Goal: Task Accomplishment & Management: Complete application form

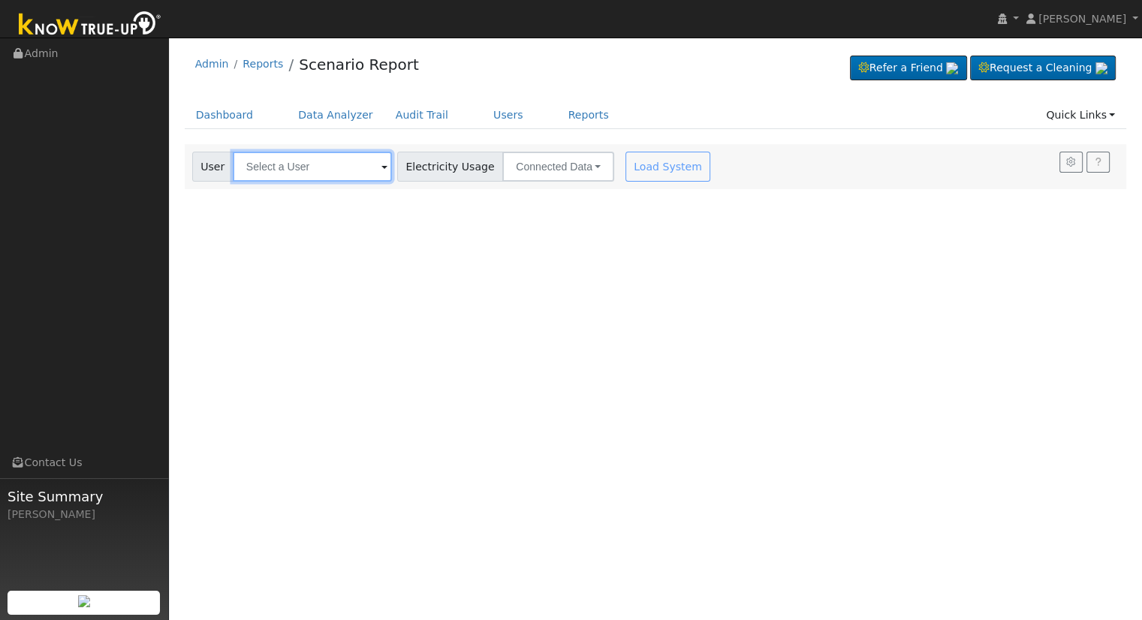
click at [305, 155] on input "text" at bounding box center [312, 167] width 159 height 30
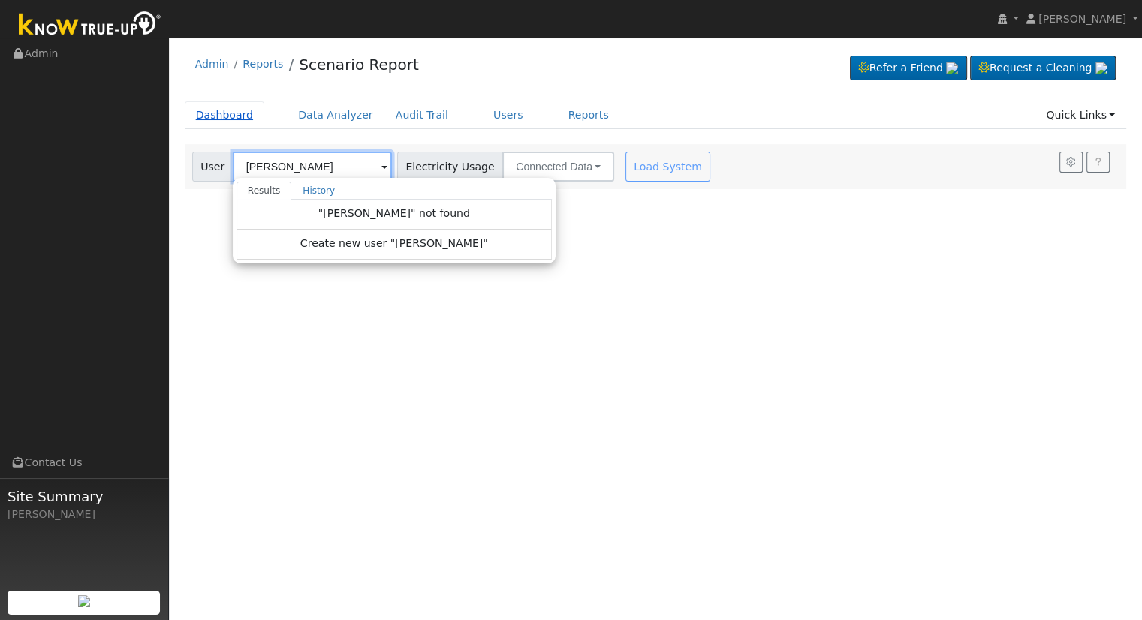
type input "kenneth oleary"
click at [213, 117] on link "Dashboard" at bounding box center [225, 115] width 80 height 28
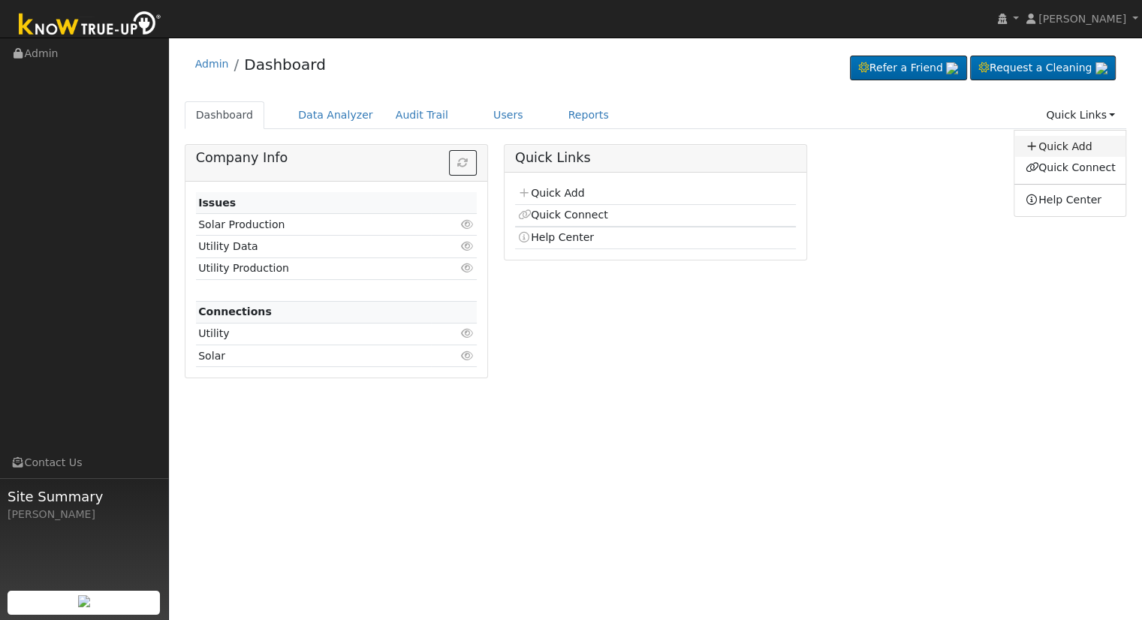
click at [1062, 142] on link "Quick Add" at bounding box center [1070, 146] width 111 height 21
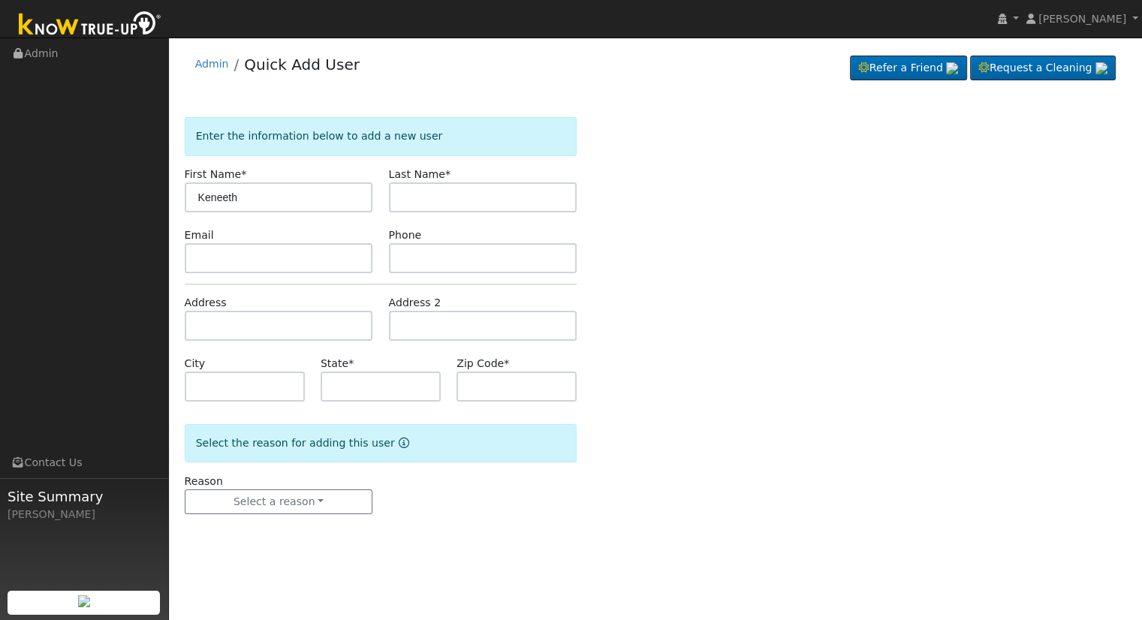
type input "Keneeth"
click at [412, 187] on input "text" at bounding box center [483, 198] width 189 height 30
type input "oleary"
click at [314, 202] on input "Keneeth" at bounding box center [279, 198] width 189 height 30
type input "Kenneth"
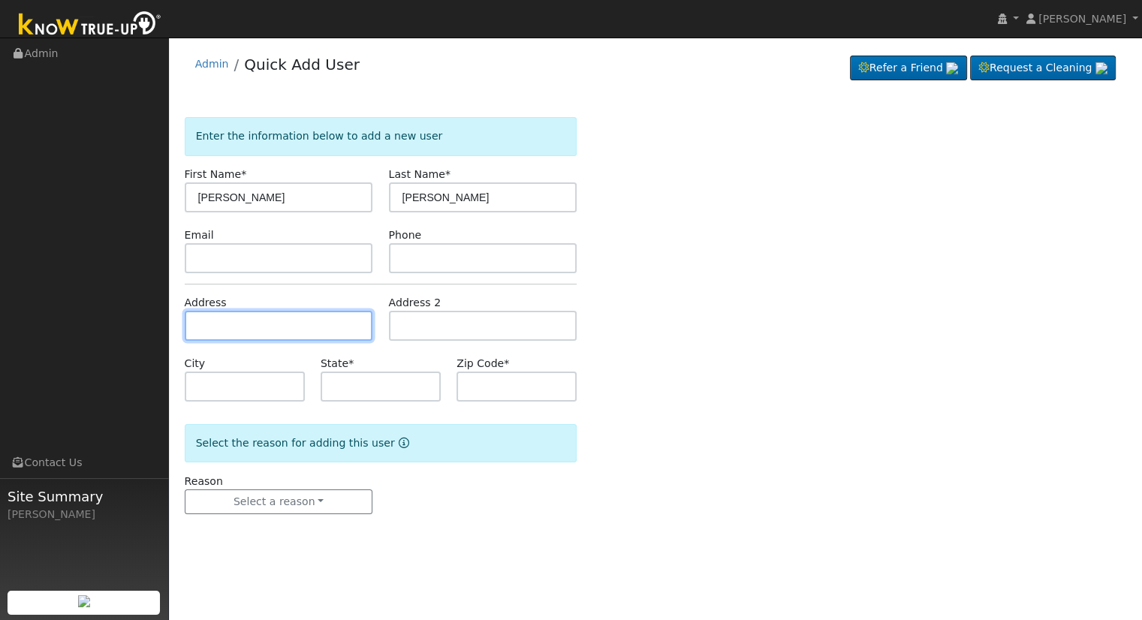
click at [200, 315] on input "text" at bounding box center [279, 326] width 189 height 30
type input "577 West Glaze Avenue"
type input "Exeter"
type input "CA"
type input "93221"
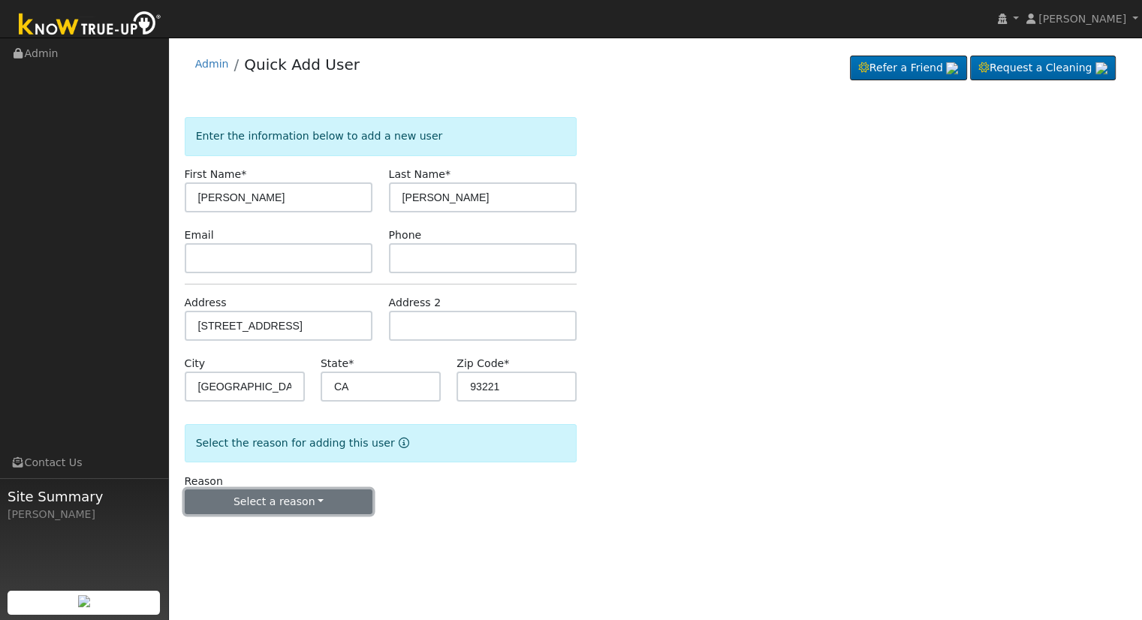
click at [338, 510] on button "Select a reason" at bounding box center [279, 503] width 189 height 26
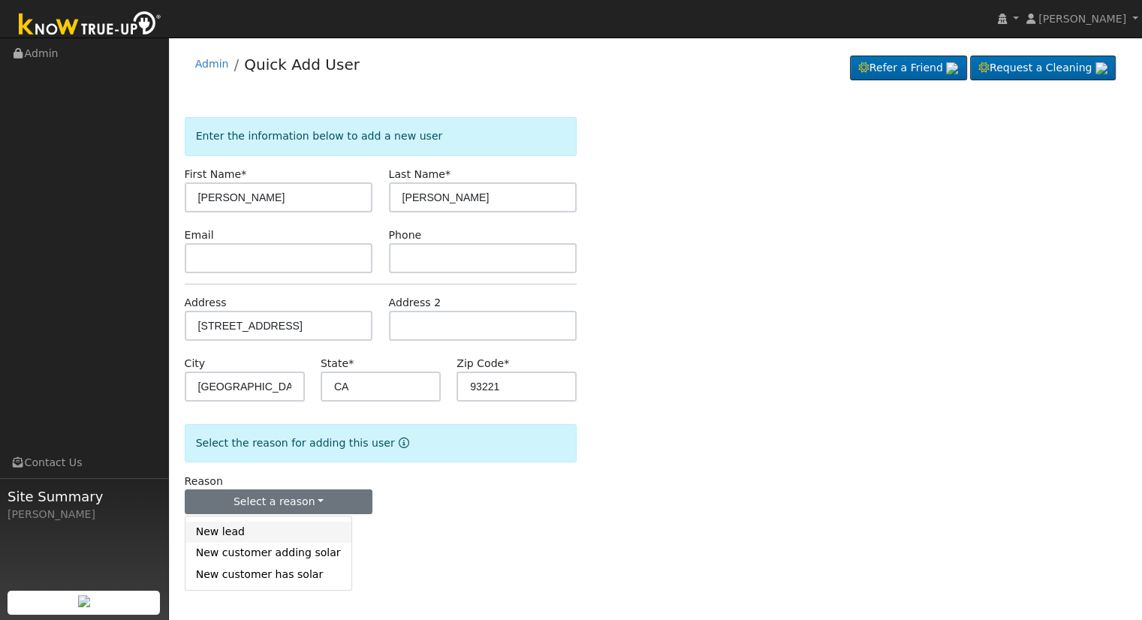
click at [303, 531] on link "New lead" at bounding box center [269, 532] width 166 height 21
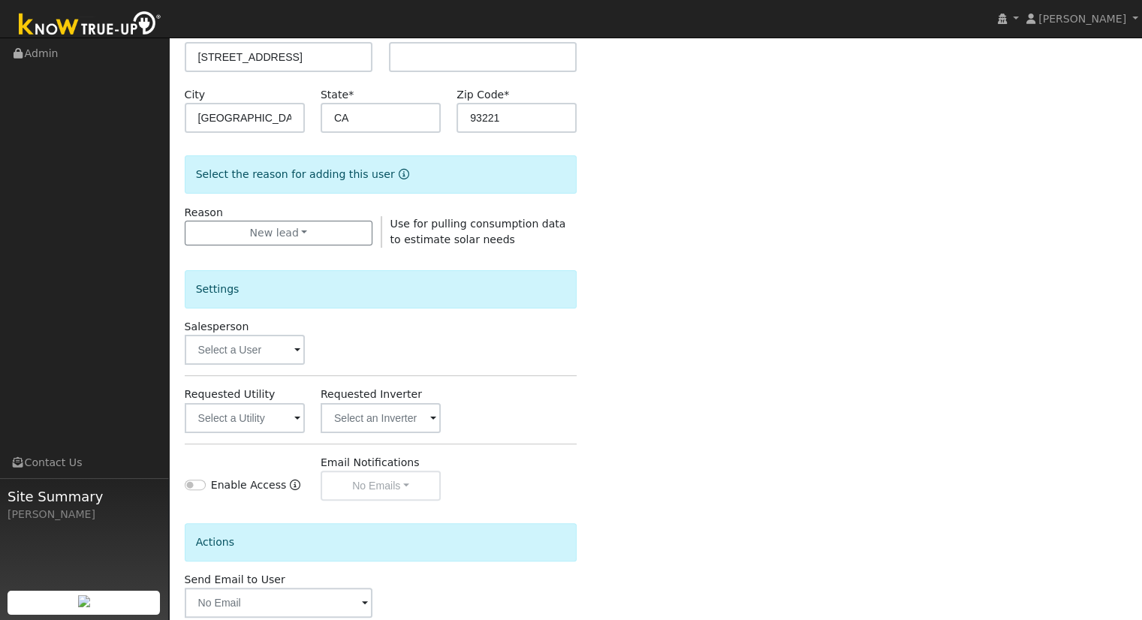
scroll to position [351, 0]
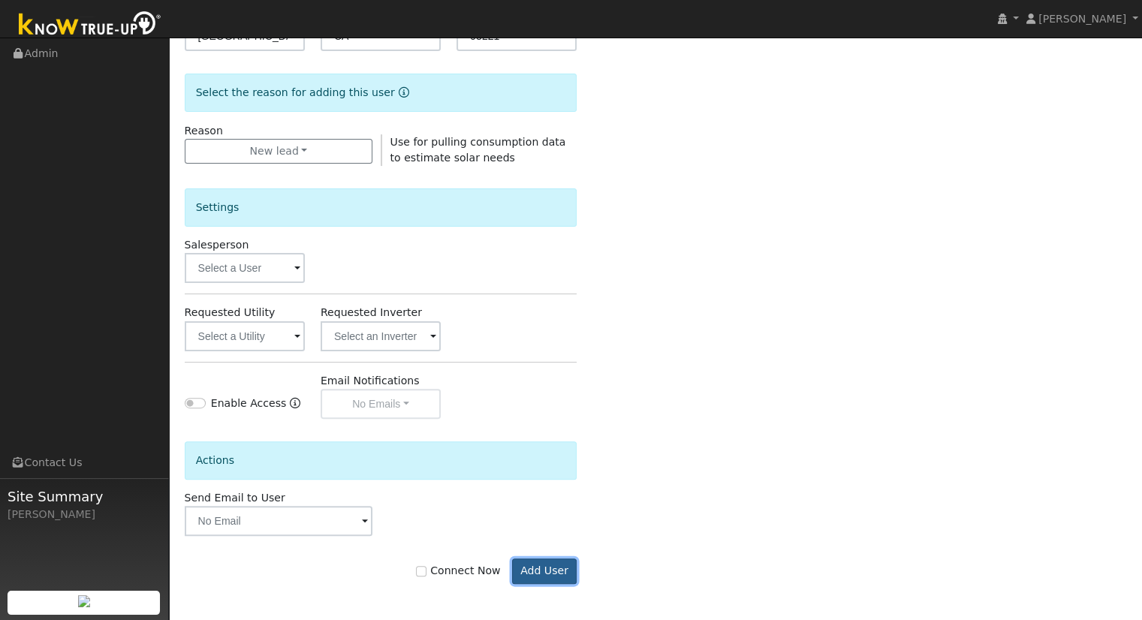
click at [544, 566] on button "Add User" at bounding box center [544, 572] width 65 height 26
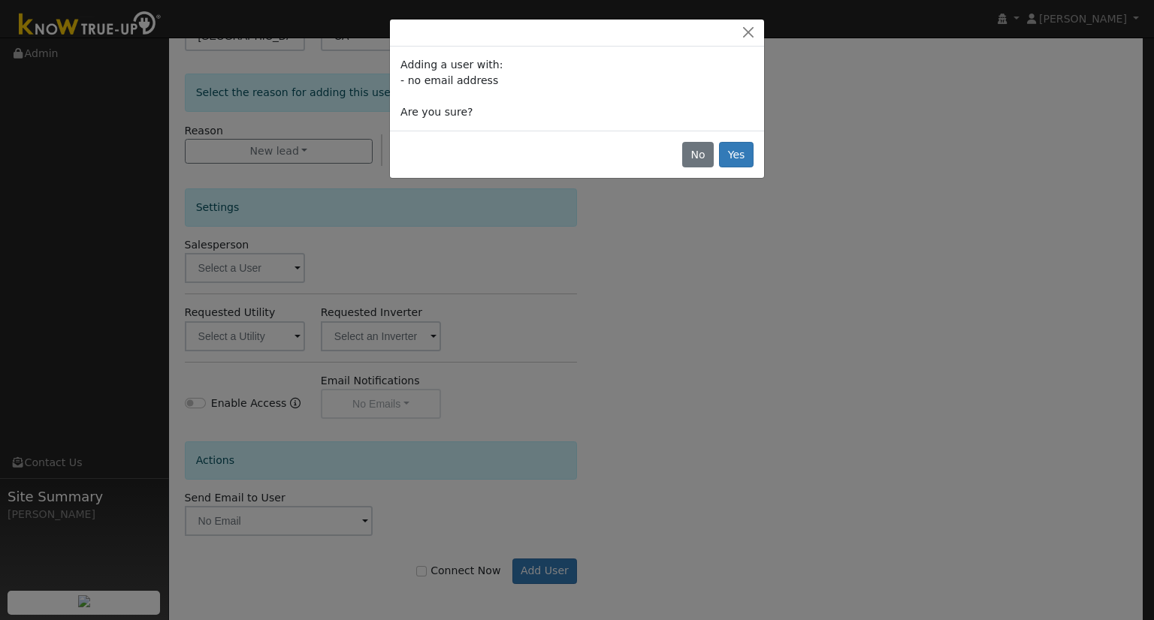
click at [720, 155] on div "No Yes" at bounding box center [577, 154] width 374 height 47
click at [735, 152] on button "Yes" at bounding box center [736, 155] width 35 height 26
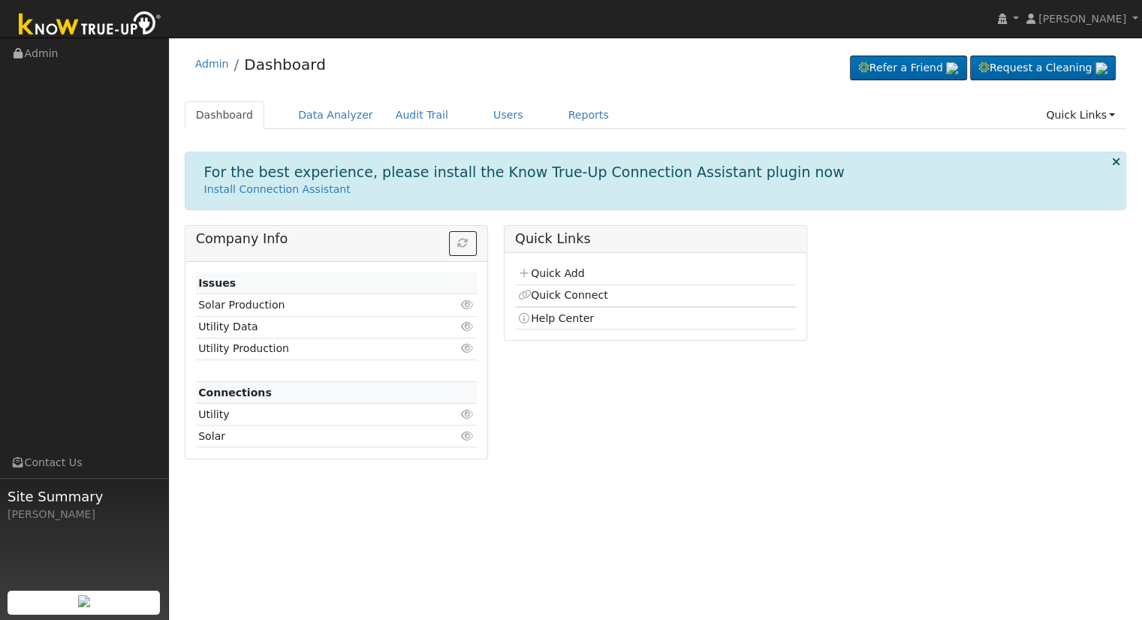
click at [1068, 123] on link "Quick Links" at bounding box center [1081, 115] width 92 height 28
click at [1069, 167] on link "Quick Connect" at bounding box center [1070, 167] width 111 height 21
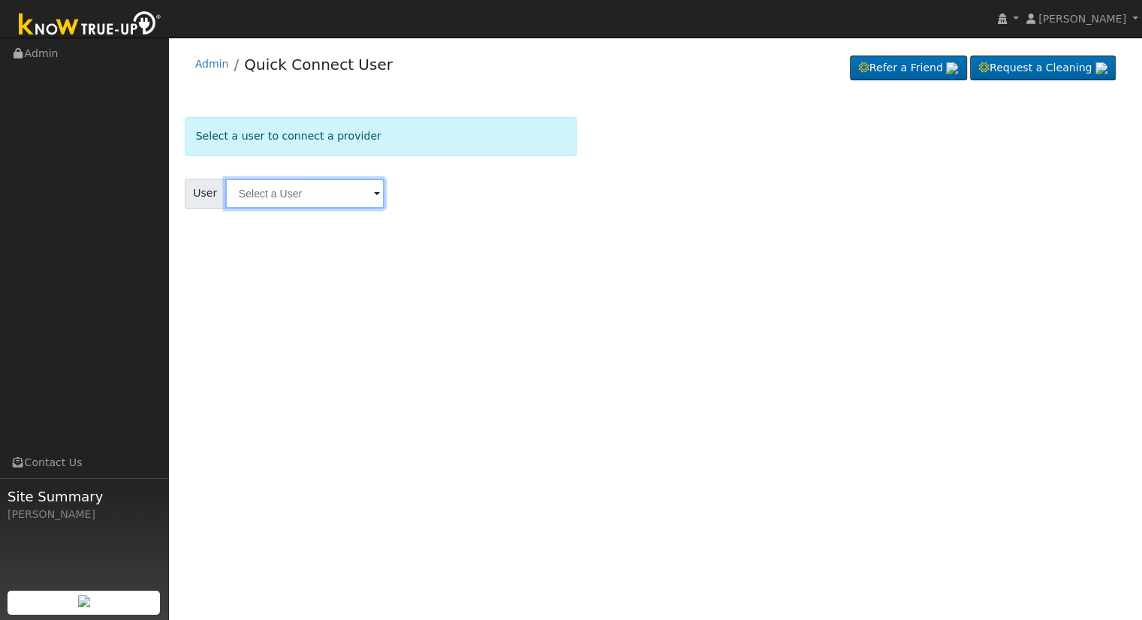
click at [248, 188] on input "text" at bounding box center [304, 194] width 159 height 30
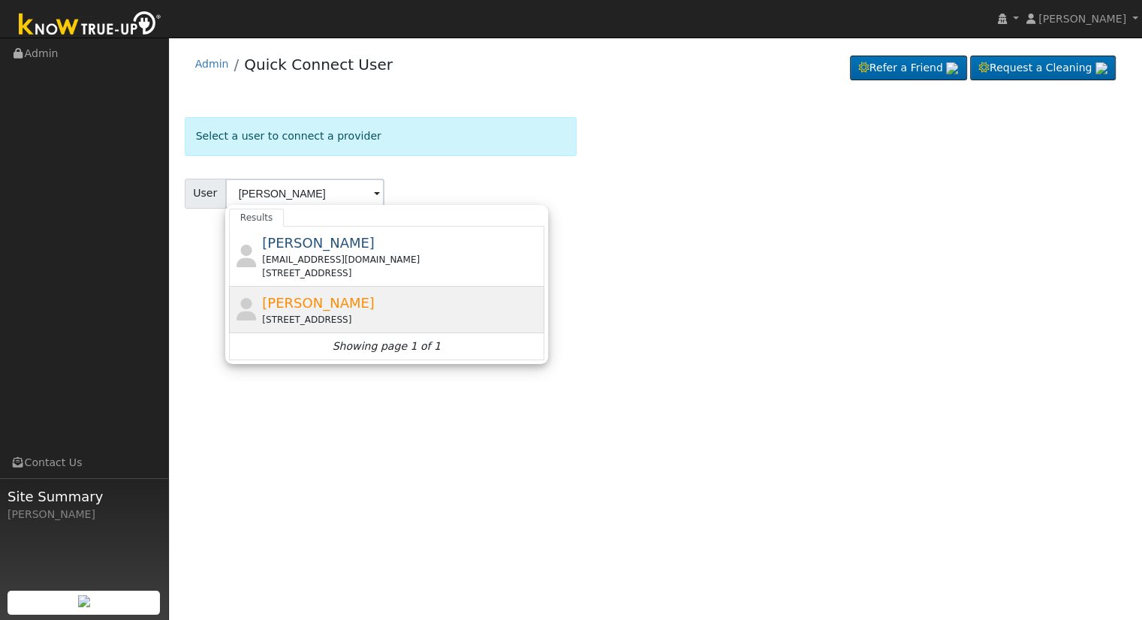
click at [292, 289] on div "[PERSON_NAME] [STREET_ADDRESS]" at bounding box center [386, 310] width 315 height 47
type input "[PERSON_NAME]"
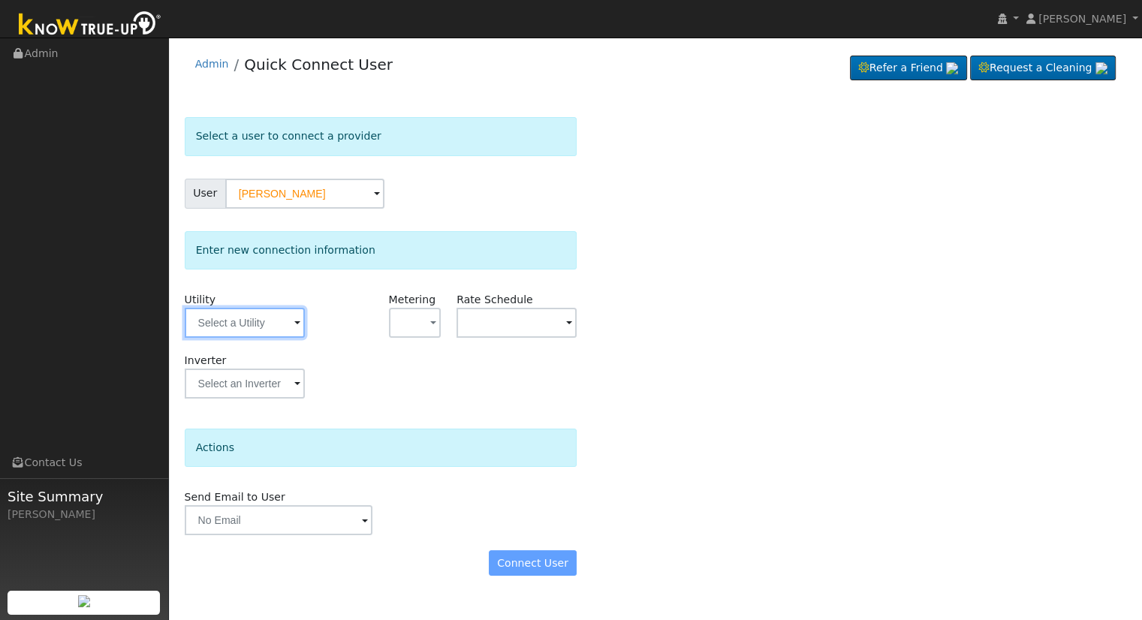
click at [219, 330] on input "text" at bounding box center [245, 323] width 120 height 30
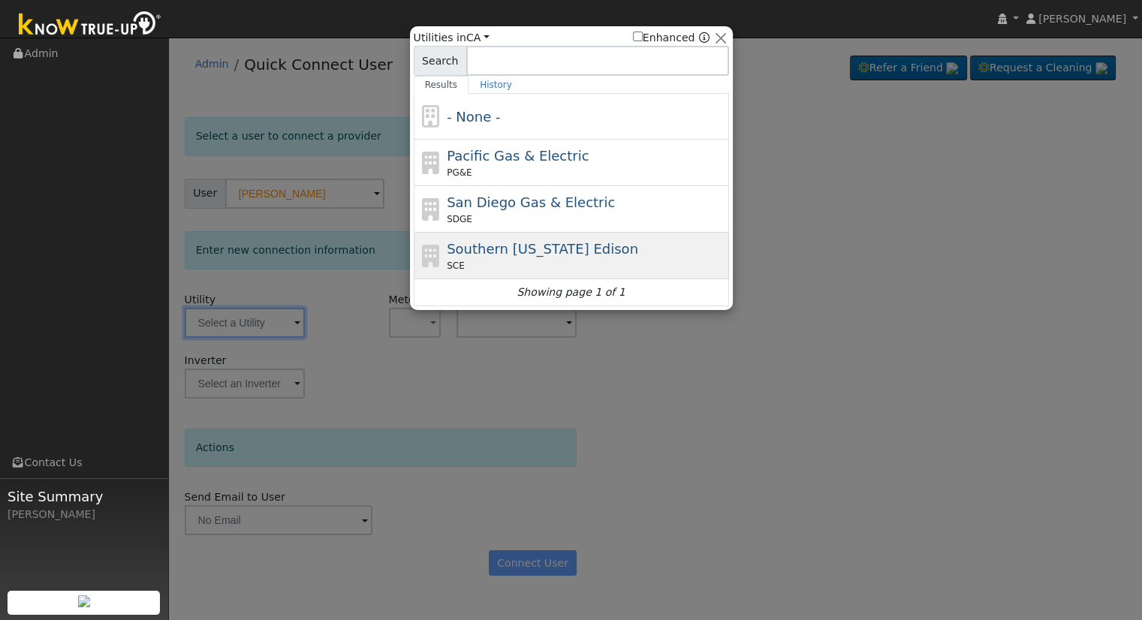
click at [508, 254] on span "Southern [US_STATE] Edison" at bounding box center [543, 249] width 192 height 16
type input "SCE"
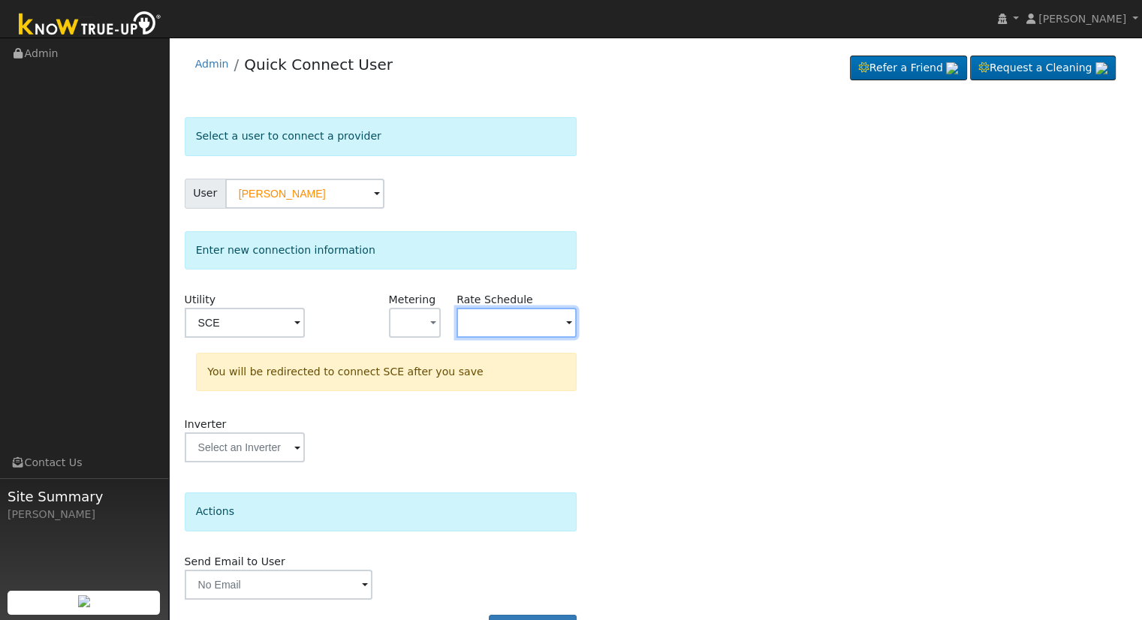
click at [478, 328] on input "text" at bounding box center [517, 323] width 120 height 30
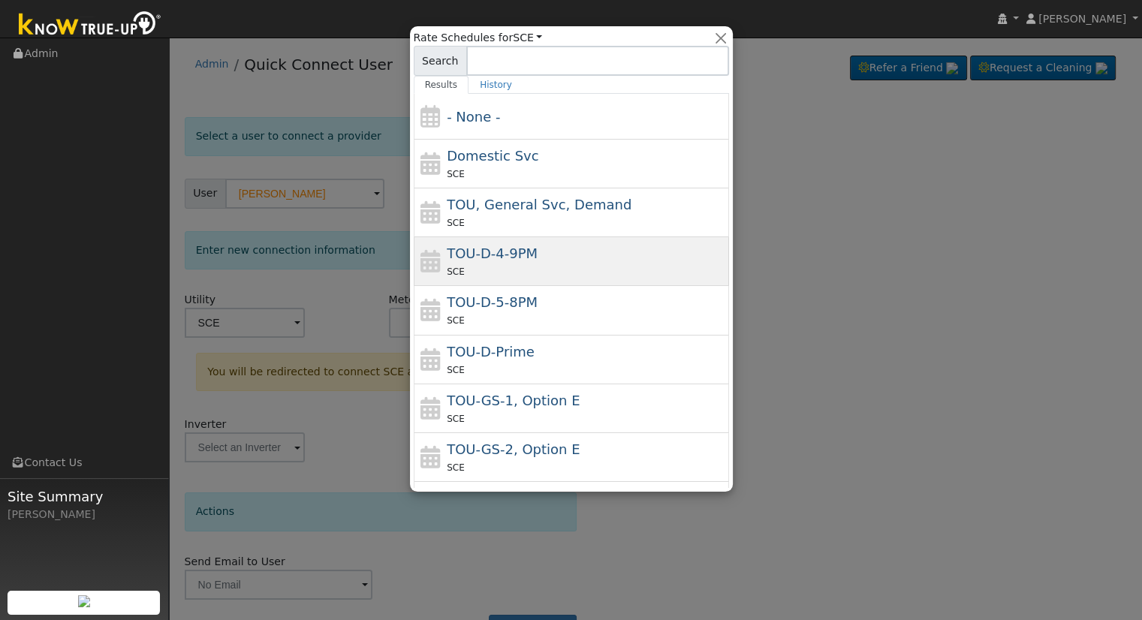
click at [508, 276] on div "SCE" at bounding box center [586, 272] width 279 height 16
type input "TOU-D-4-9PM"
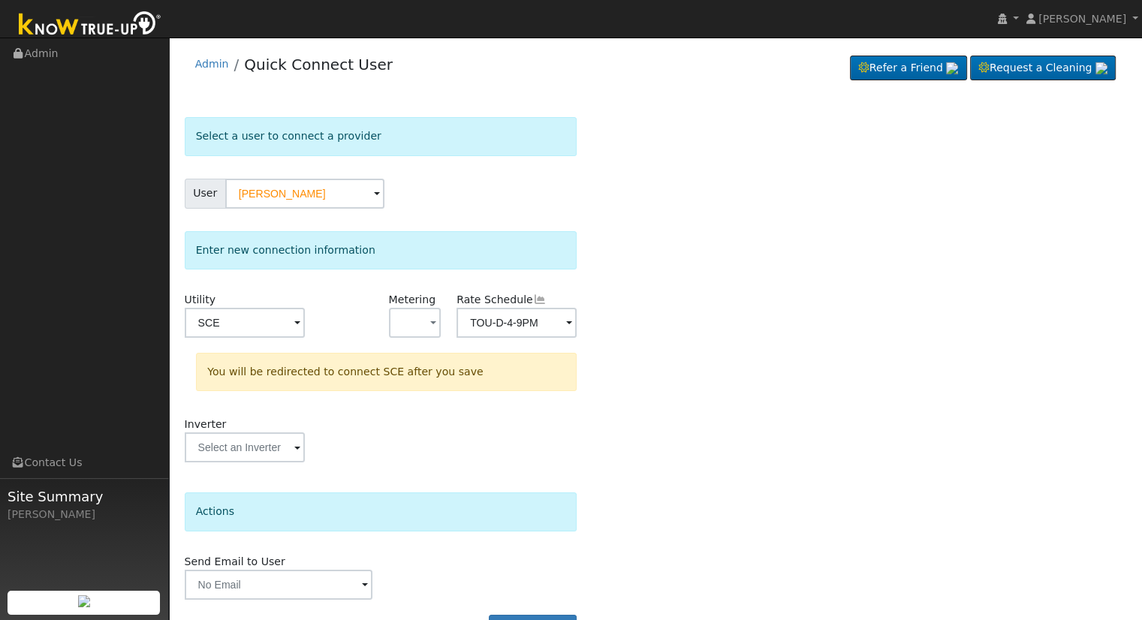
scroll to position [41, 0]
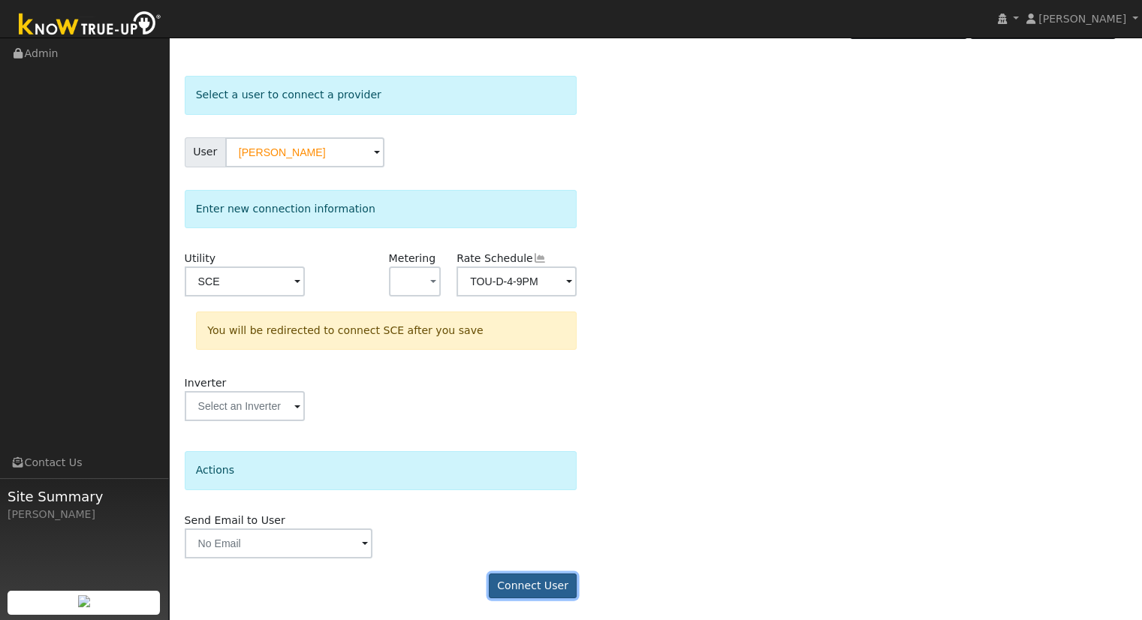
click at [520, 586] on button "Connect User" at bounding box center [533, 587] width 89 height 26
